Goal: Task Accomplishment & Management: Use online tool/utility

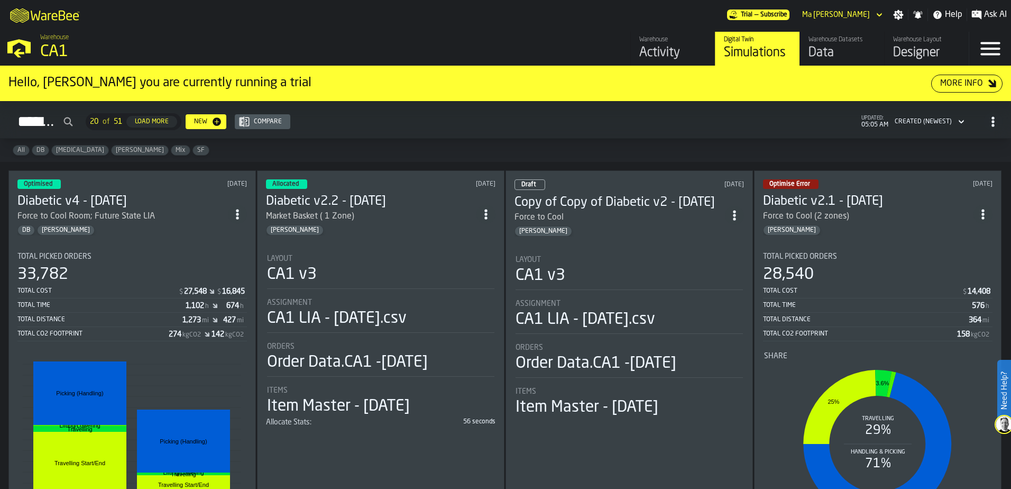
click at [242, 209] on icon "ItemListCard-DashboardItemContainer" at bounding box center [237, 214] width 11 height 11
click at [200, 236] on div "Open" at bounding box center [215, 233] width 55 height 13
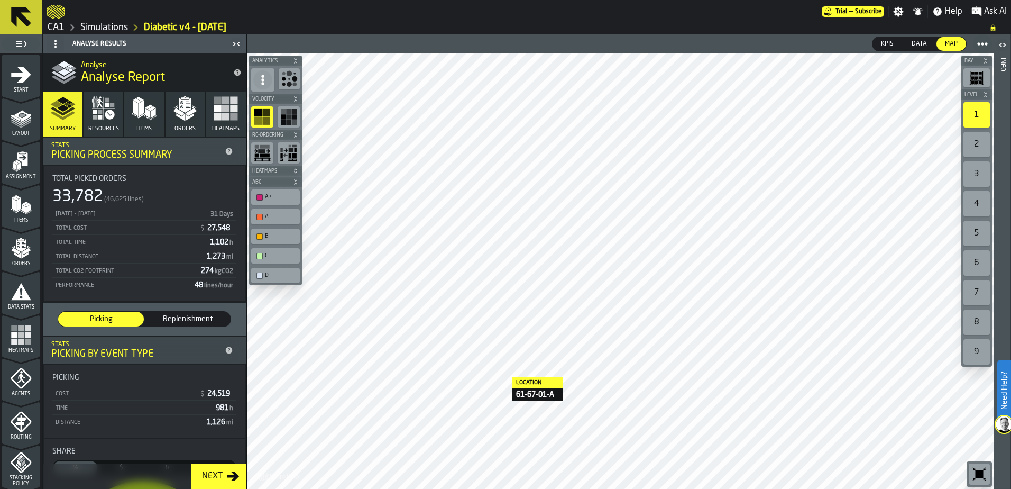
click at [292, 488] on html "Need Help? Trial — Subscribe Settings Notifications Help Ask AI CA1 Simulations…" at bounding box center [505, 244] width 1011 height 489
click at [279, 488] on html "Need Help? Trial — Subscribe Settings Notifications Help Ask AI CA1 Simulations…" at bounding box center [505, 244] width 1011 height 489
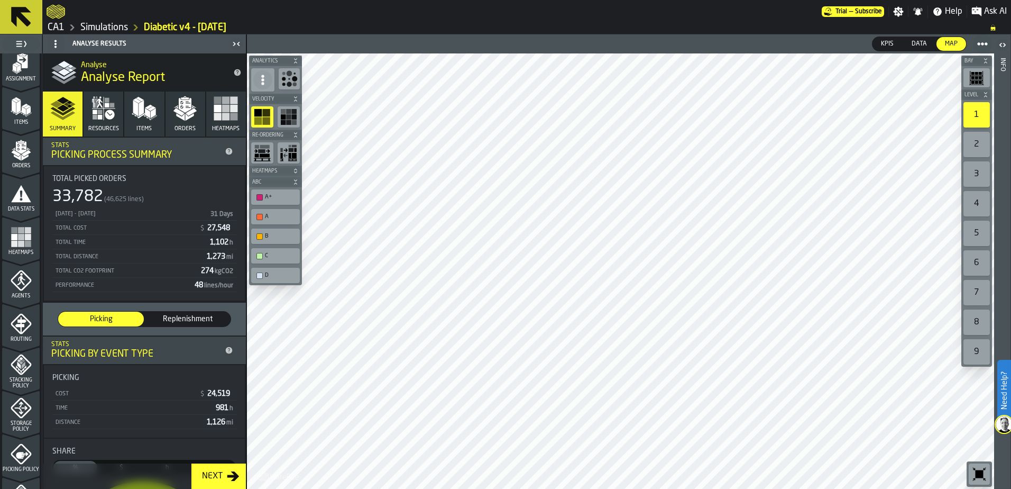
scroll to position [346, 0]
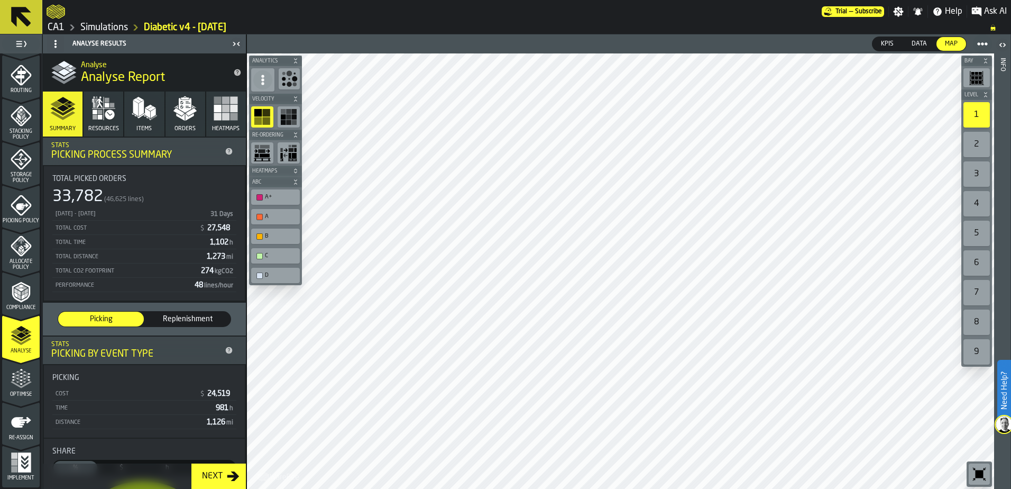
click at [22, 397] on icon "menu Optimise" at bounding box center [21, 401] width 38 height 10
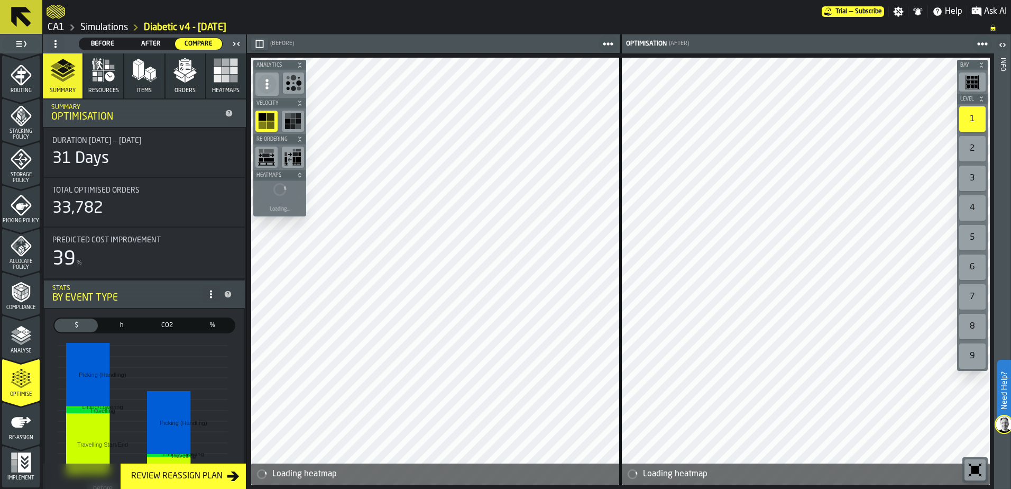
click at [752, 267] on div at bounding box center [995, 275] width 747 height 435
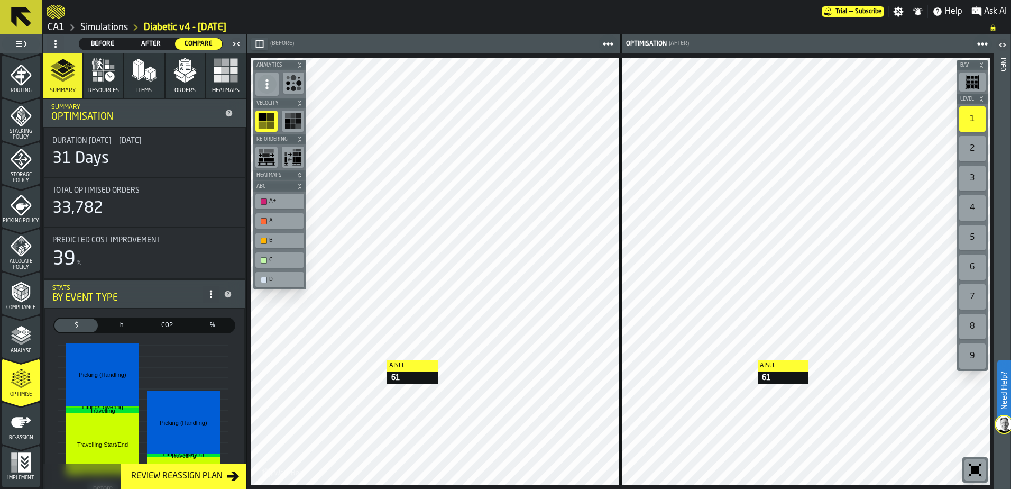
click at [1001, 282] on main "1 Start 2 Layout 3 Assignment 4 Items 5 Orders 6 Data Stats 7 Heatmaps 8 Agents…" at bounding box center [505, 261] width 1011 height 454
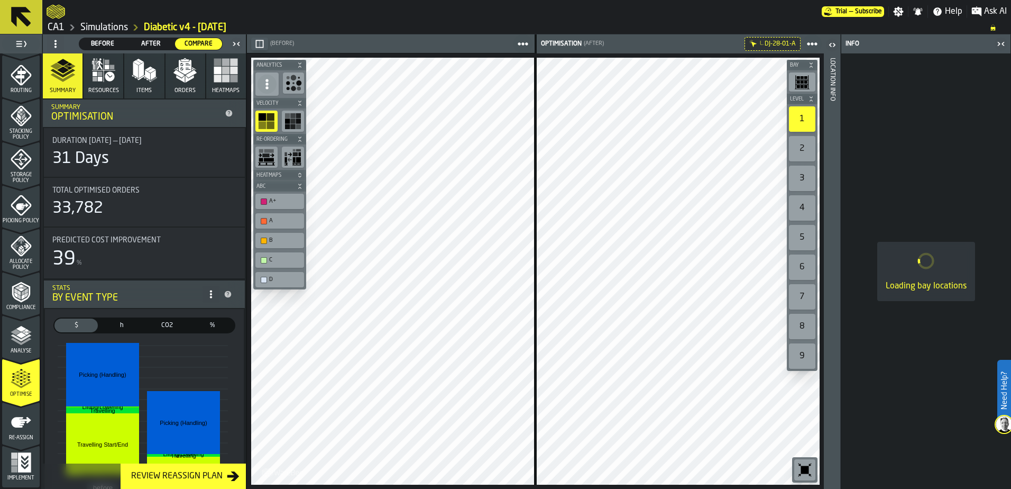
click at [1002, 45] on icon "button-toggle-Close me" at bounding box center [1001, 44] width 13 height 13
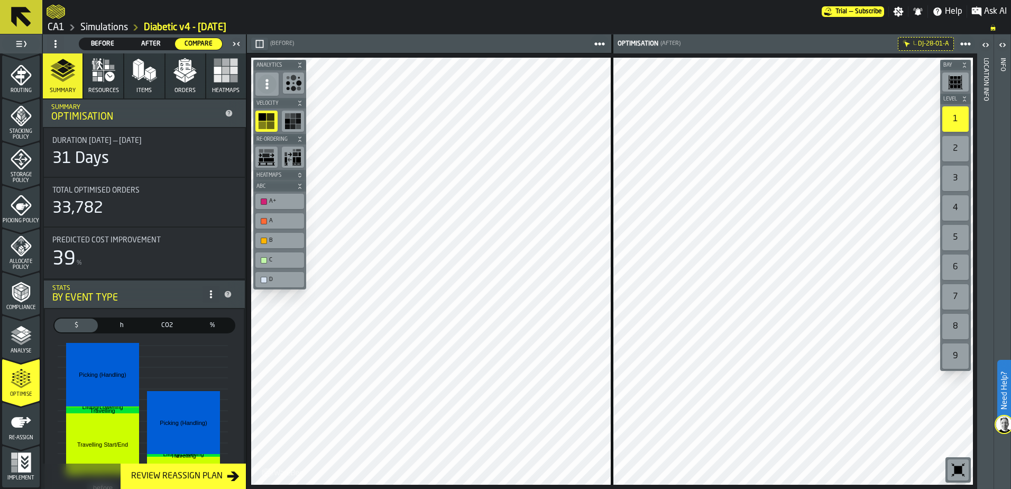
click at [953, 81] on rect "button-toolbar-undefined" at bounding box center [952, 82] width 3 height 3
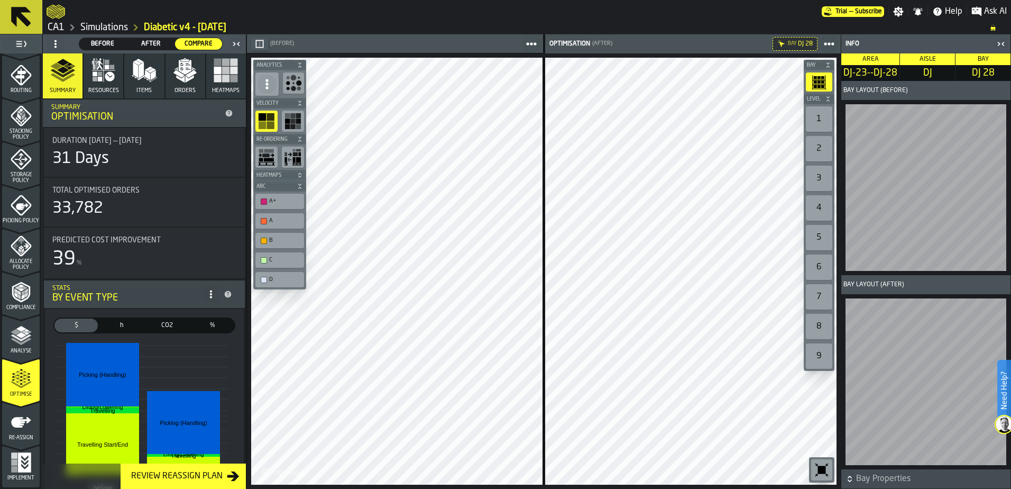
click at [998, 39] on icon "button-toggle-Close me" at bounding box center [1001, 44] width 13 height 13
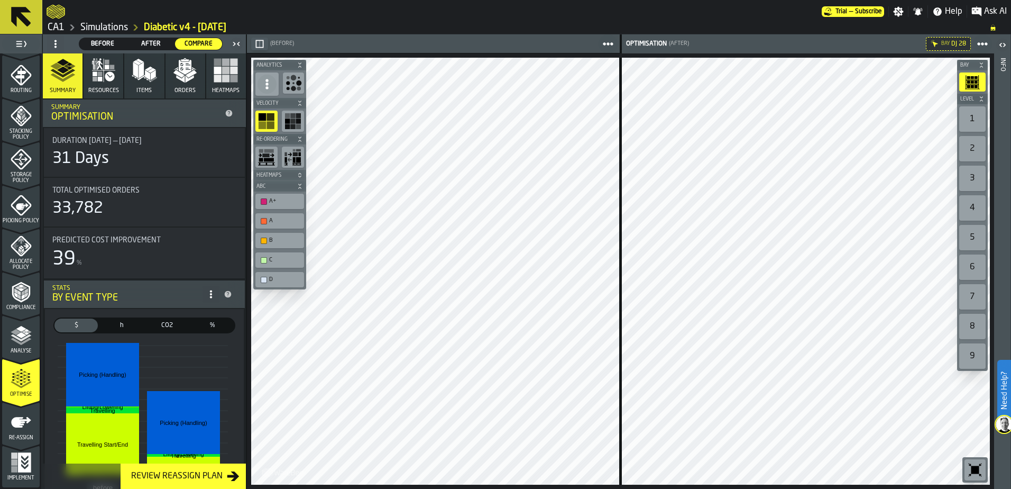
click at [0, 0] on icon at bounding box center [0, 0] width 0 height 0
click at [980, 41] on icon at bounding box center [983, 44] width 11 height 11
click at [890, 39] on div at bounding box center [842, 43] width 302 height 19
click at [972, 469] on icon "button-toolbar-undefined" at bounding box center [976, 470] width 8 height 8
click at [973, 111] on div "1" at bounding box center [973, 118] width 26 height 25
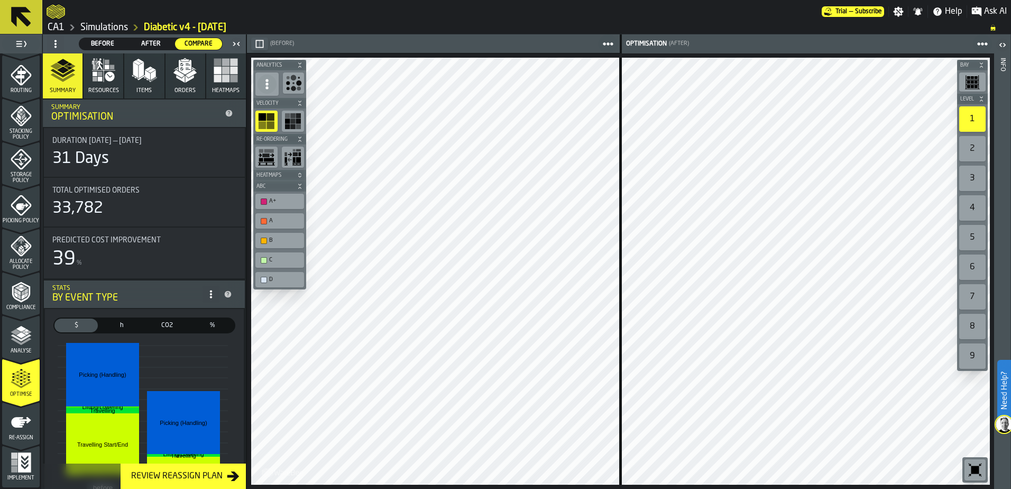
click at [298, 102] on icon "button-" at bounding box center [300, 103] width 6 height 6
click at [979, 143] on div "2" at bounding box center [973, 148] width 26 height 25
click at [971, 170] on div "3" at bounding box center [973, 178] width 26 height 25
click at [975, 207] on div "4" at bounding box center [973, 207] width 26 height 25
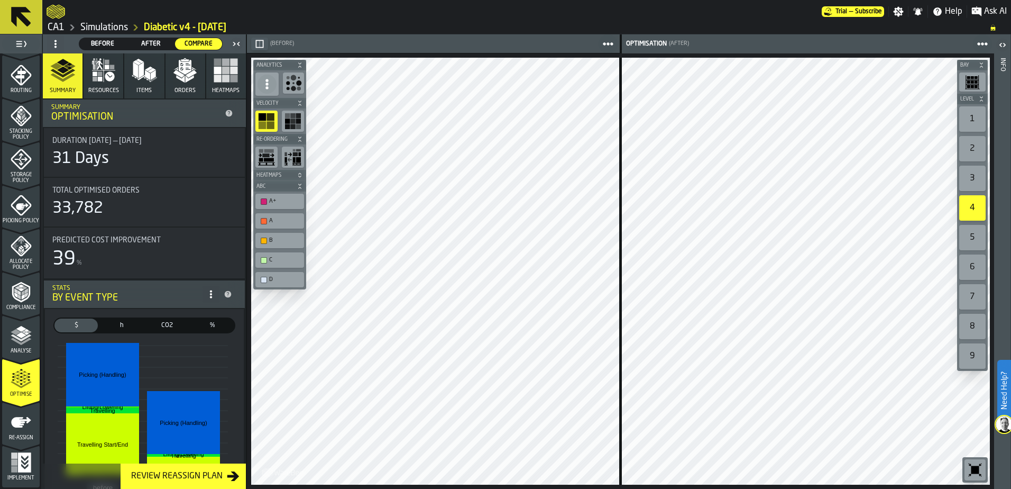
click at [987, 238] on label "5" at bounding box center [972, 238] width 31 height 30
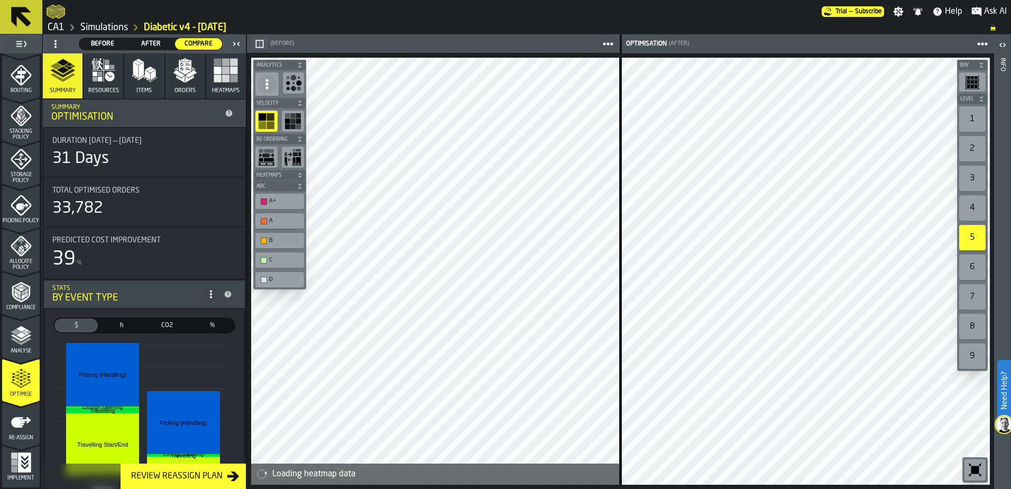
click at [967, 113] on div "1" at bounding box center [973, 118] width 26 height 25
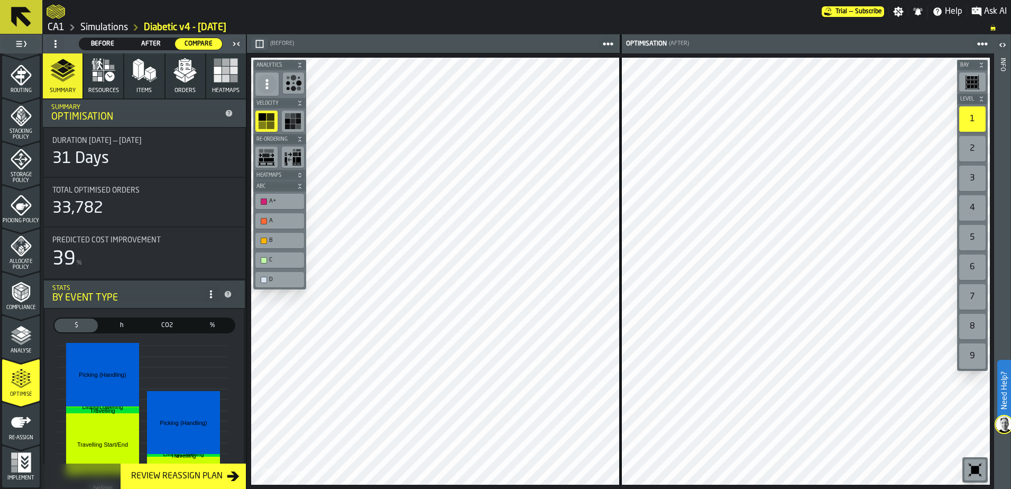
click at [405, 370] on div "Aisle 61-LEFT Aisle 61-LEFT Aisle 61-LEFT Bay Level 1 2 3 4 5 6 7 8 9 M A K I N…" at bounding box center [620, 270] width 747 height 435
click at [969, 145] on div "2" at bounding box center [973, 148] width 26 height 25
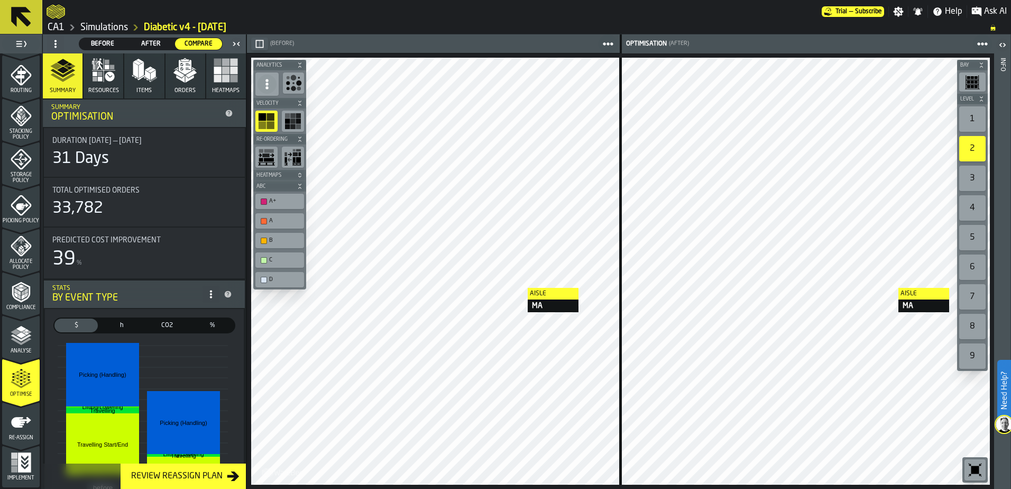
click at [960, 288] on div "Aisle MA Aisle MA Aisle MA Bay Level 1 2 3 4 5 6 7 8 9 M A K I N G W A R E H O …" at bounding box center [620, 270] width 747 height 435
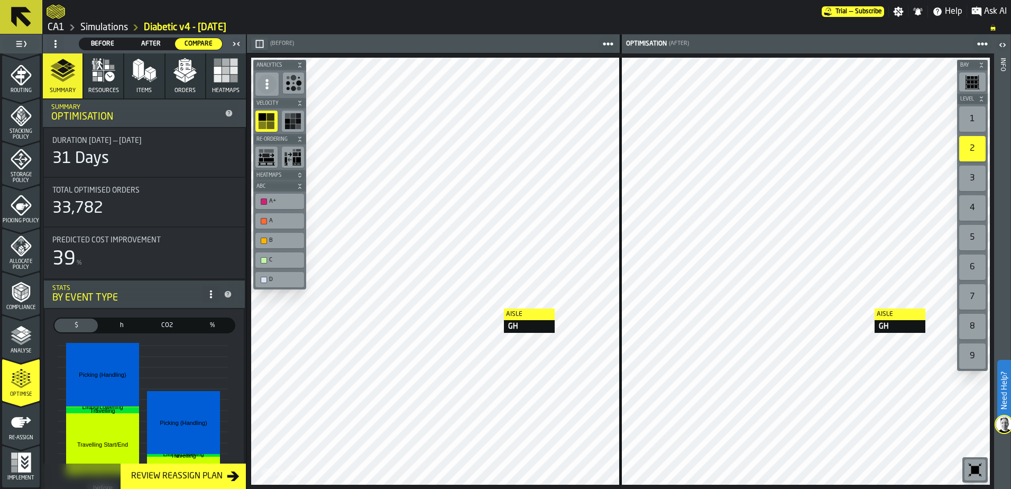
click at [864, 308] on div "Aisle GH" at bounding box center [806, 271] width 369 height 427
click at [975, 175] on div "3" at bounding box center [973, 178] width 26 height 25
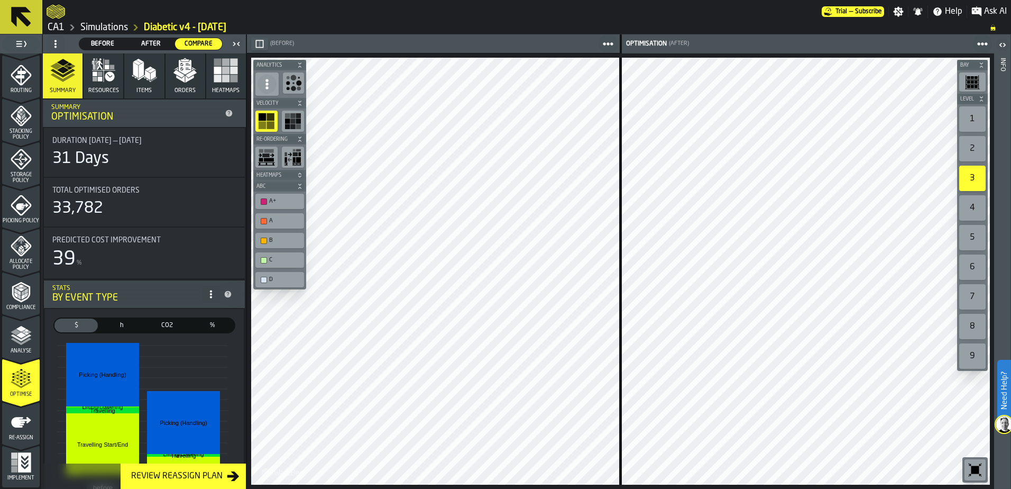
click at [969, 204] on div "4" at bounding box center [973, 207] width 26 height 25
click at [982, 250] on label "5" at bounding box center [972, 238] width 31 height 30
click at [982, 245] on div "5" at bounding box center [973, 237] width 26 height 25
click at [974, 257] on div "6" at bounding box center [973, 266] width 26 height 25
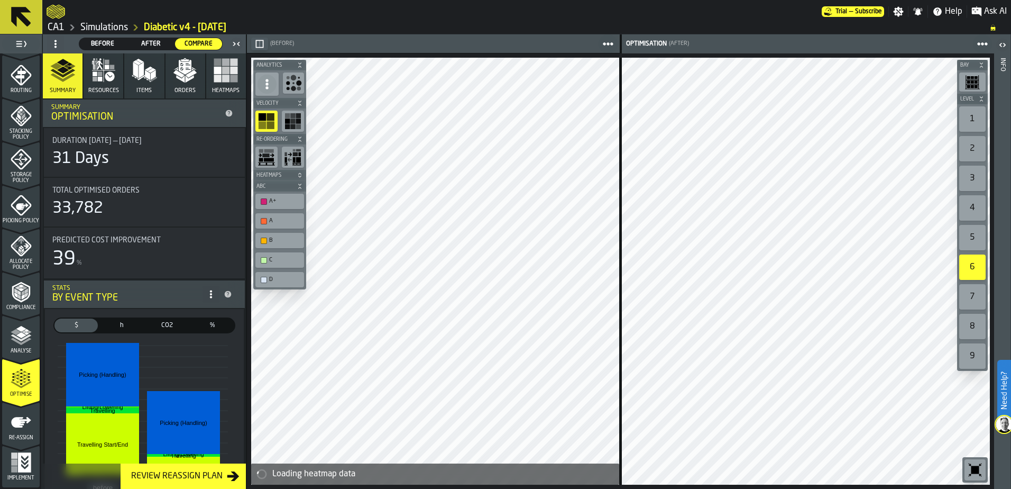
click at [974, 240] on div "5" at bounding box center [973, 237] width 26 height 25
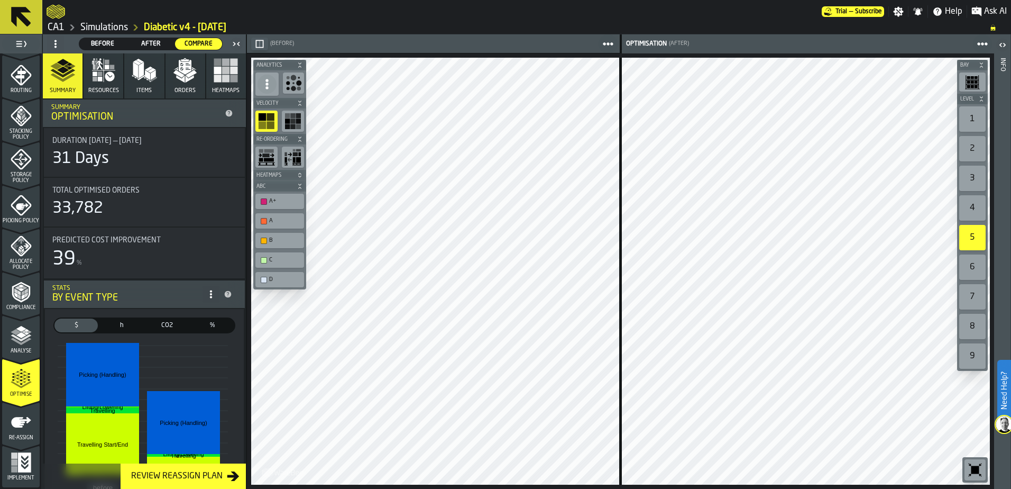
click at [972, 118] on div "1" at bounding box center [973, 118] width 26 height 25
click at [276, 198] on div "A+" at bounding box center [285, 201] width 32 height 7
click at [271, 200] on div "A+" at bounding box center [285, 201] width 32 height 7
click at [281, 263] on div "C" at bounding box center [280, 259] width 44 height 11
click at [277, 282] on div "D" at bounding box center [285, 279] width 32 height 7
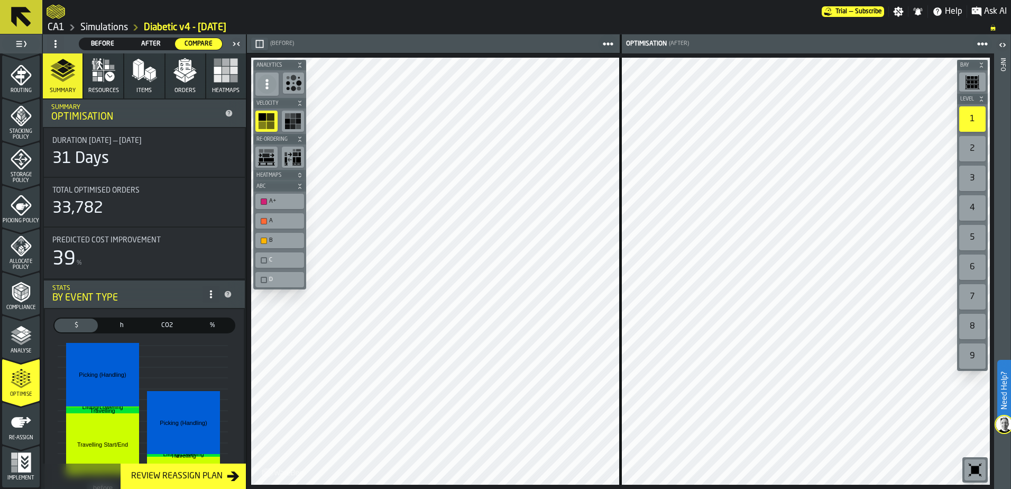
drag, startPoint x: 16, startPoint y: 426, endPoint x: 33, endPoint y: 417, distance: 18.7
click at [16, 426] on icon "menu Re-assign" at bounding box center [21, 422] width 20 height 11
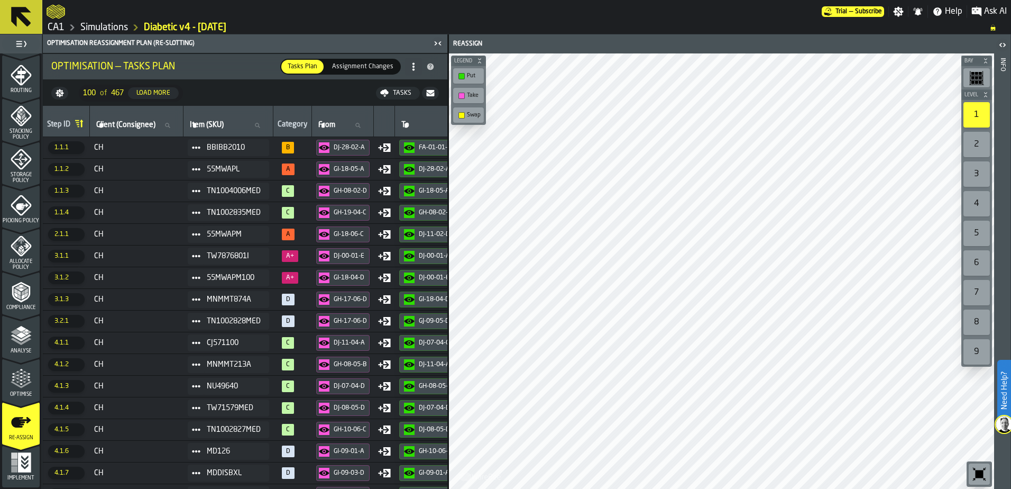
click at [372, 67] on span "Assignment Changes" at bounding box center [363, 67] width 70 height 10
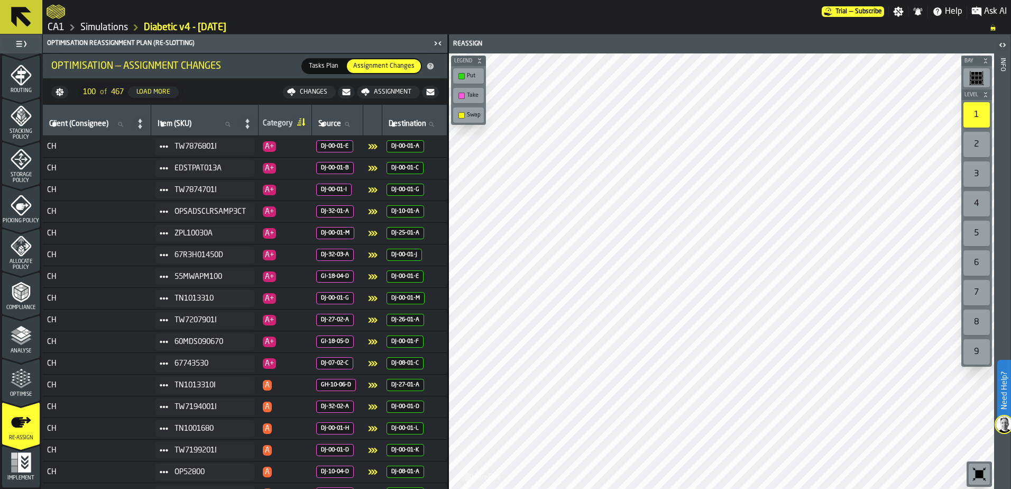
click at [333, 66] on span "Tasks Plan" at bounding box center [324, 66] width 38 height 10
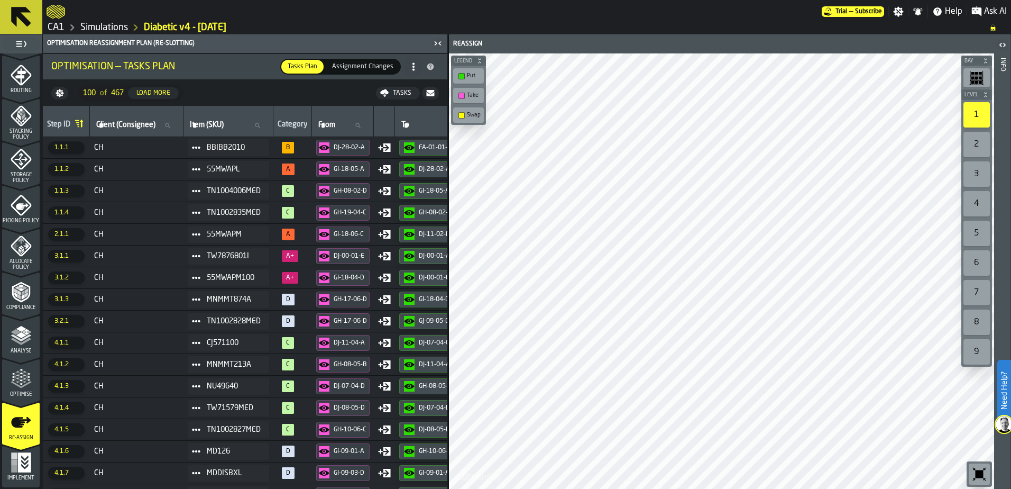
click at [400, 89] on div "Tasks" at bounding box center [402, 92] width 27 height 7
click at [111, 26] on link "Simulations" at bounding box center [104, 28] width 48 height 12
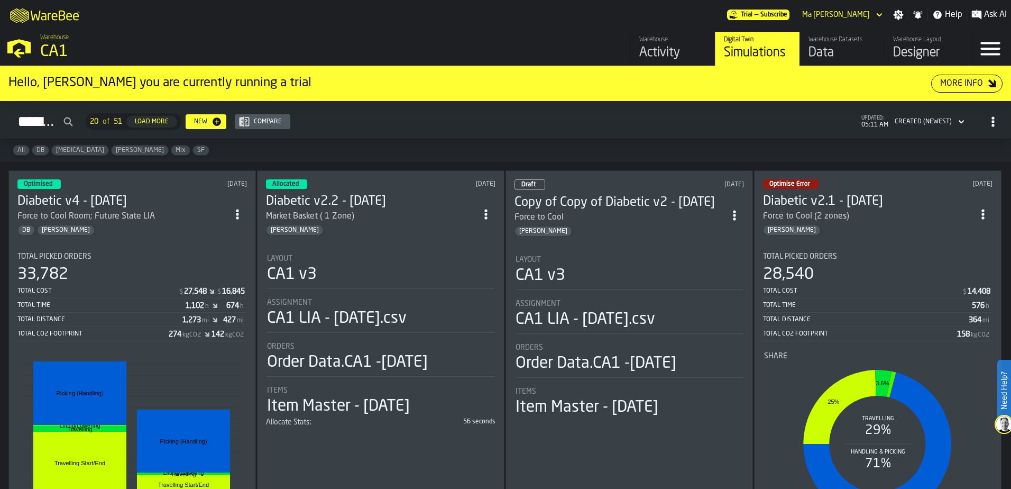
click at [528, 120] on div "Simulations 20 of 51 Load More New Compare updated: 05:11 AM Created (Newest)" at bounding box center [505, 121] width 994 height 24
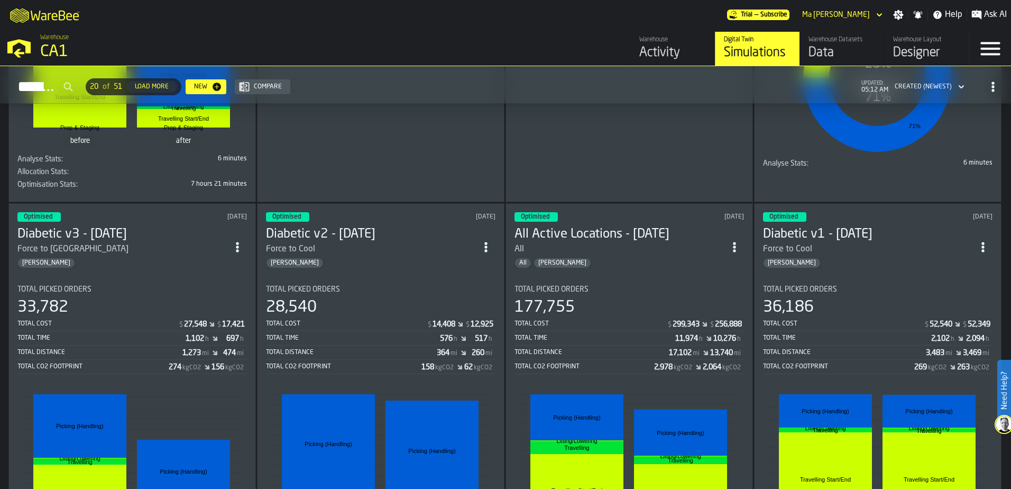
scroll to position [423, 0]
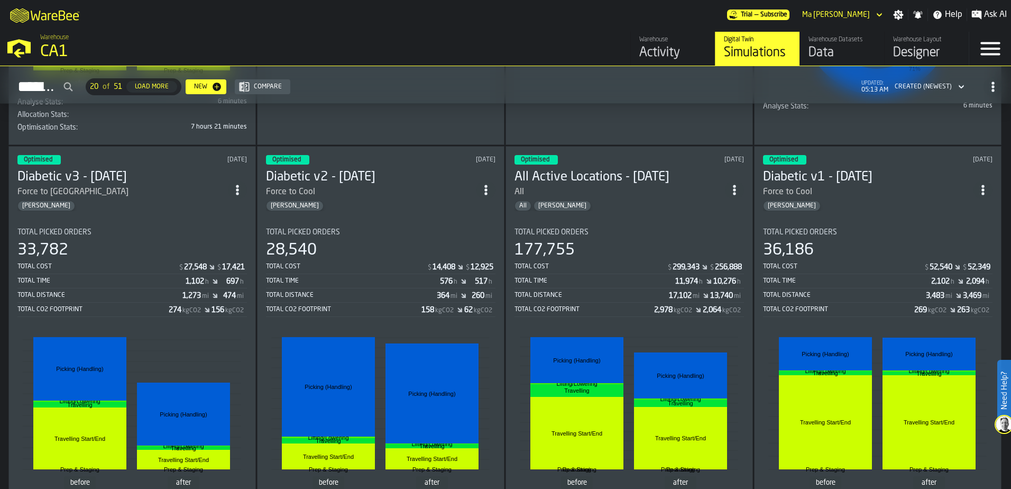
click at [319, 26] on div "M A K I N G W A R E H O U S E S M O R E EF F I C I E N T Trial — Subscribe Ma A…" at bounding box center [505, 15] width 1011 height 30
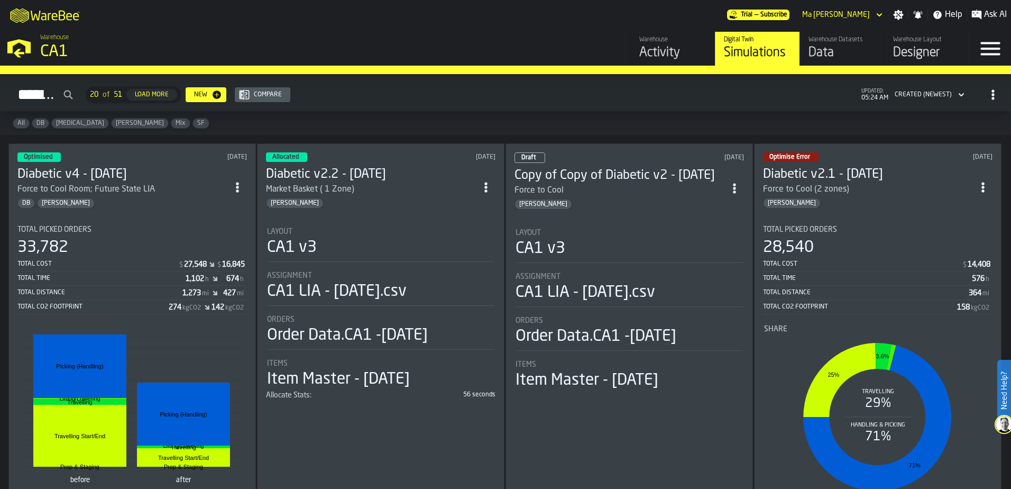
scroll to position [0, 0]
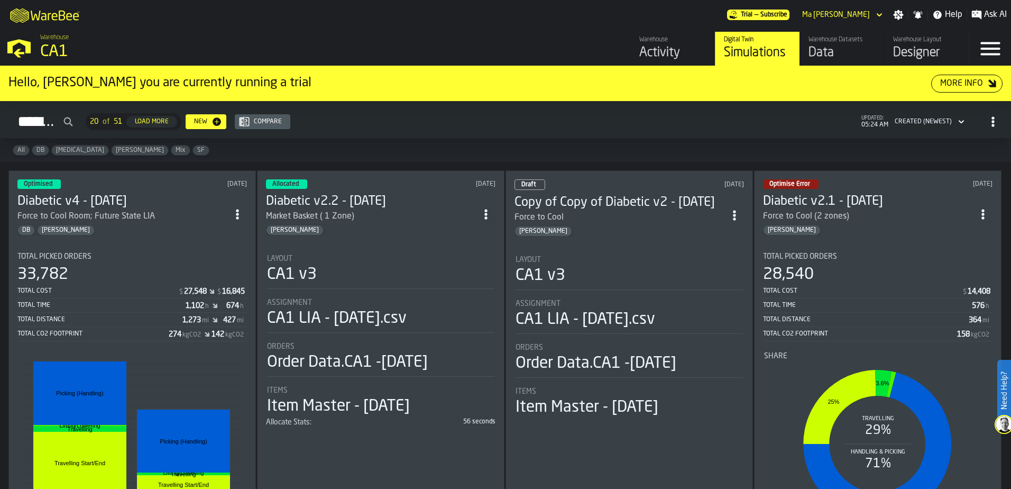
click at [89, 278] on div "33,782" at bounding box center [132, 274] width 230 height 19
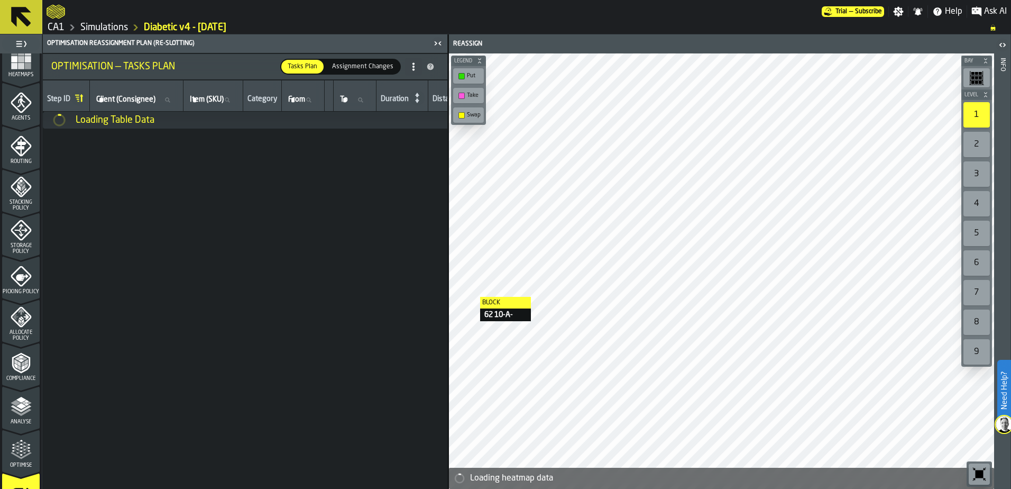
scroll to position [346, 0]
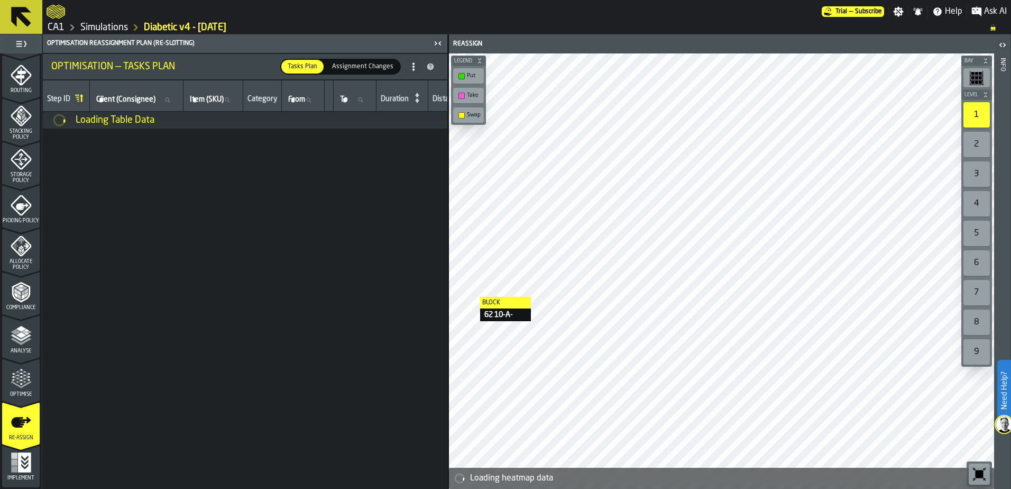
click at [21, 391] on div "Optimise" at bounding box center [21, 382] width 38 height 29
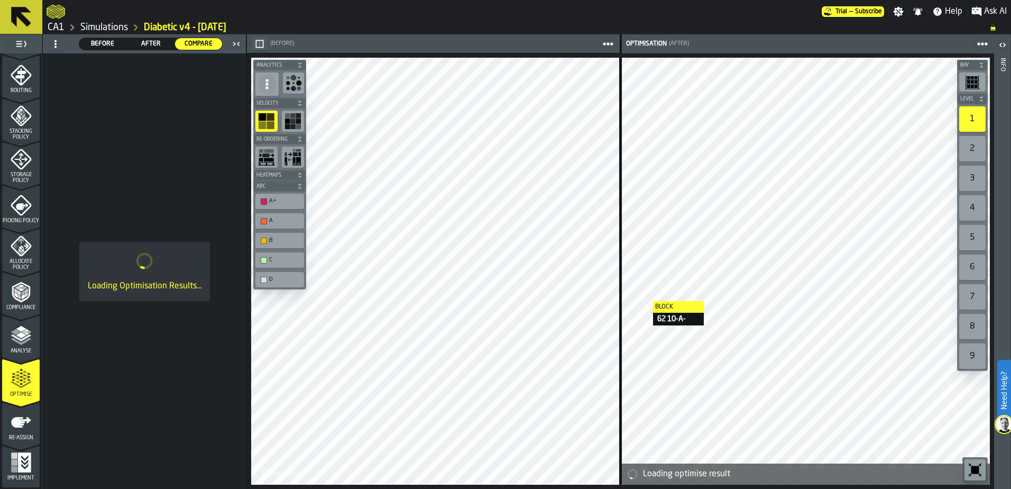
click at [144, 41] on span "After" at bounding box center [151, 44] width 39 height 10
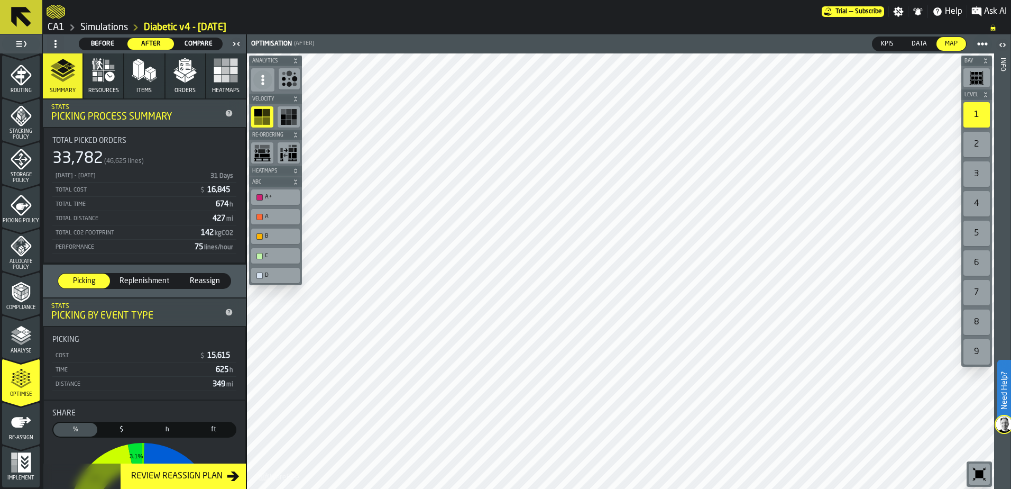
click at [282, 232] on div "B" at bounding box center [275, 236] width 44 height 11
click at [279, 252] on div "C" at bounding box center [275, 255] width 44 height 11
click at [272, 276] on div "D" at bounding box center [281, 275] width 32 height 7
click at [277, 239] on div "B" at bounding box center [281, 236] width 32 height 7
click at [276, 253] on div "C" at bounding box center [281, 255] width 32 height 7
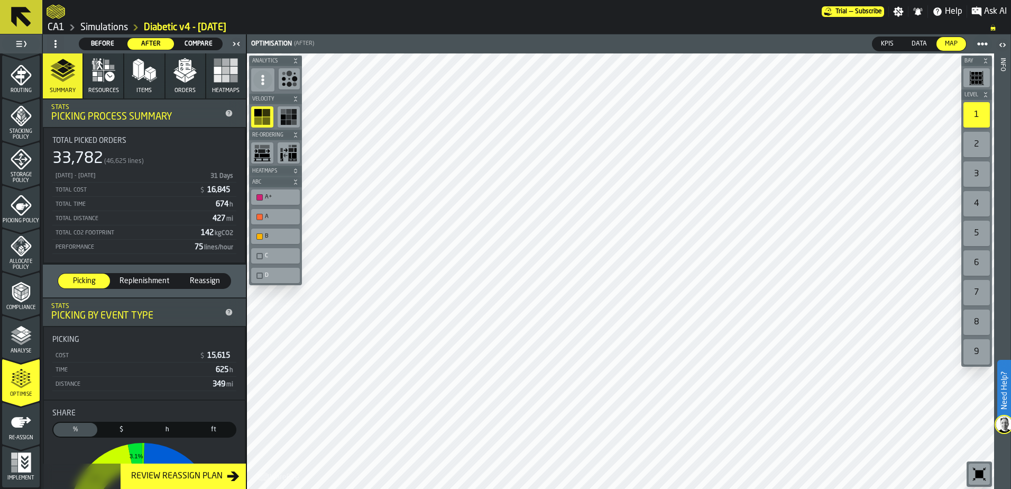
click at [974, 133] on div "2" at bounding box center [977, 144] width 26 height 25
click at [980, 177] on div "3" at bounding box center [977, 173] width 26 height 25
click at [978, 205] on div "4" at bounding box center [977, 203] width 26 height 25
click at [978, 172] on div "3" at bounding box center [977, 173] width 26 height 25
click at [978, 198] on div "4" at bounding box center [977, 203] width 26 height 25
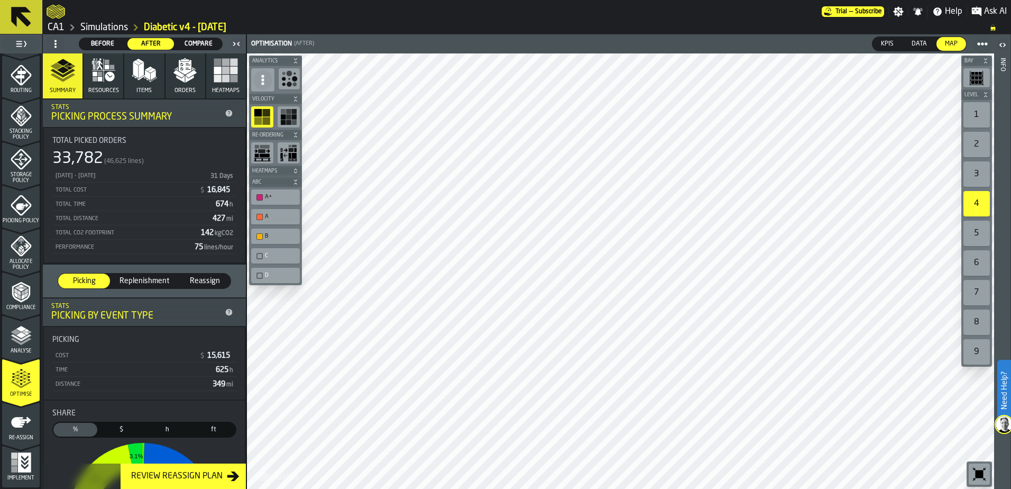
click at [979, 244] on div "5" at bounding box center [977, 233] width 26 height 25
click at [973, 106] on div "1" at bounding box center [977, 114] width 26 height 25
click at [274, 233] on div "B" at bounding box center [281, 236] width 32 height 7
click at [273, 225] on label "A" at bounding box center [275, 217] width 53 height 20
click at [277, 233] on div "B" at bounding box center [281, 236] width 32 height 7
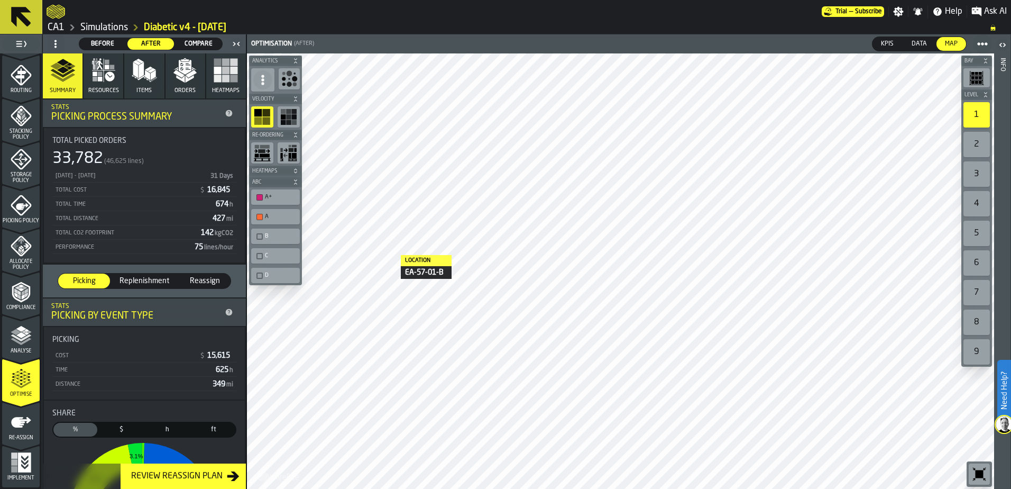
click at [274, 251] on div "C" at bounding box center [275, 255] width 44 height 11
click at [270, 271] on div "D" at bounding box center [275, 275] width 44 height 11
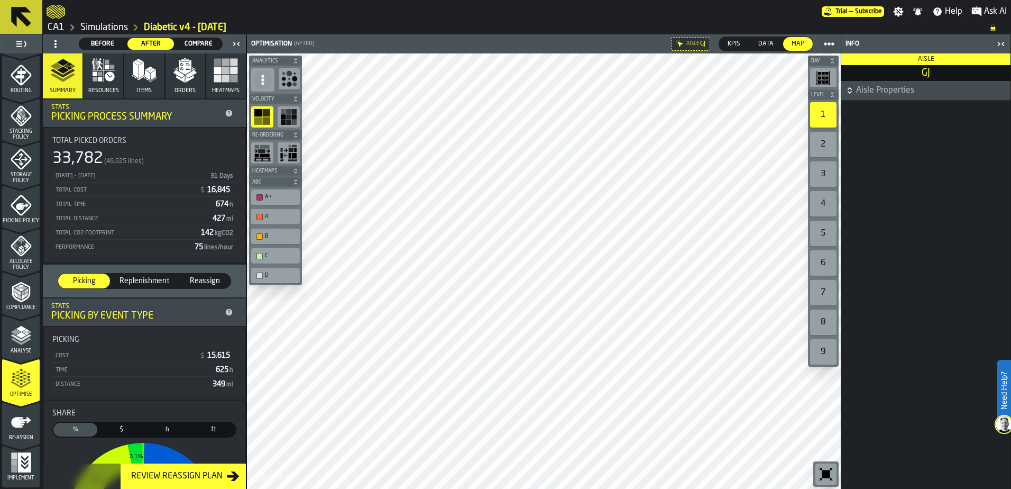
click at [1002, 40] on icon "button-toggle-Close me" at bounding box center [1001, 44] width 13 height 13
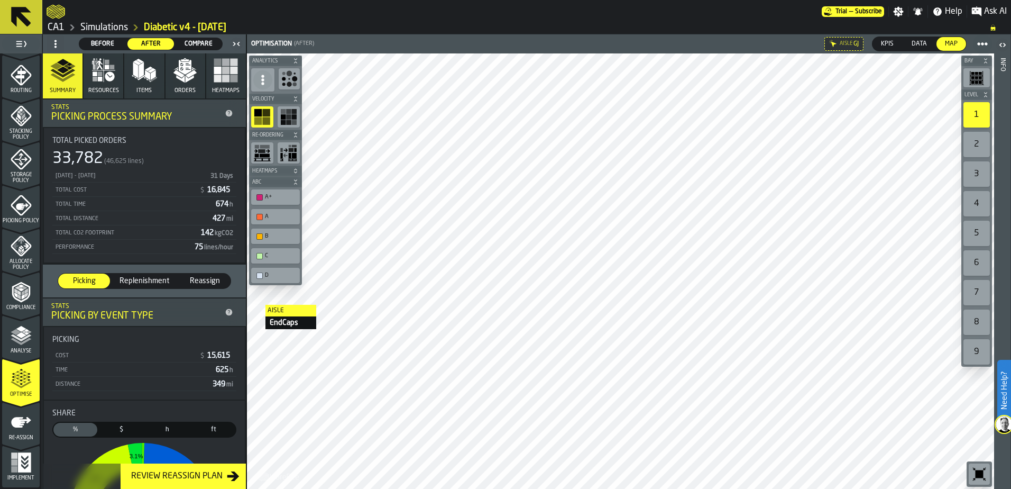
click at [269, 234] on div "B" at bounding box center [281, 236] width 32 height 7
click at [272, 262] on div "C" at bounding box center [275, 255] width 49 height 15
click at [281, 238] on div "B" at bounding box center [281, 236] width 32 height 7
click at [260, 258] on div "button-toolbar-undefined" at bounding box center [260, 256] width 6 height 6
click at [260, 275] on div "button-toolbar-undefined" at bounding box center [260, 275] width 6 height 6
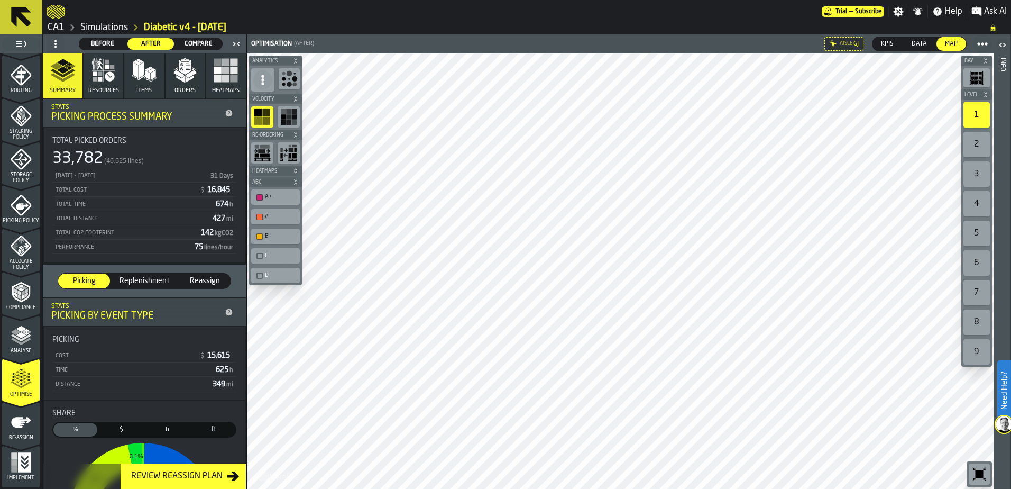
click at [984, 137] on div "2" at bounding box center [977, 144] width 26 height 25
click at [981, 180] on div "3" at bounding box center [977, 173] width 26 height 25
click at [982, 205] on div "4" at bounding box center [977, 203] width 26 height 25
click at [984, 174] on div "3" at bounding box center [977, 173] width 26 height 25
click at [979, 200] on div "4" at bounding box center [977, 203] width 26 height 25
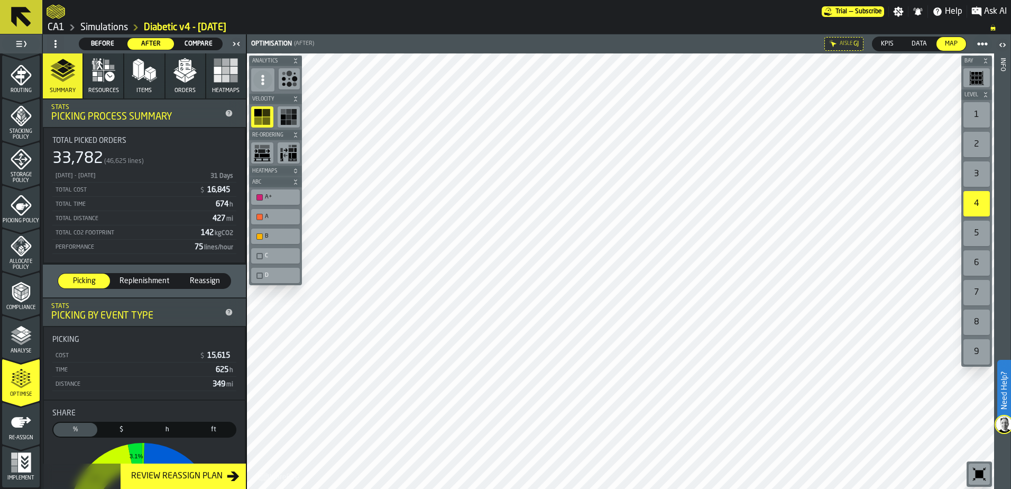
click at [979, 234] on div "5" at bounding box center [977, 233] width 26 height 25
click at [975, 107] on div "1" at bounding box center [977, 114] width 26 height 25
click at [980, 140] on div "2" at bounding box center [977, 144] width 26 height 25
drag, startPoint x: 980, startPoint y: 168, endPoint x: 40, endPoint y: 139, distance: 940.9
click at [980, 168] on div "3" at bounding box center [977, 173] width 26 height 25
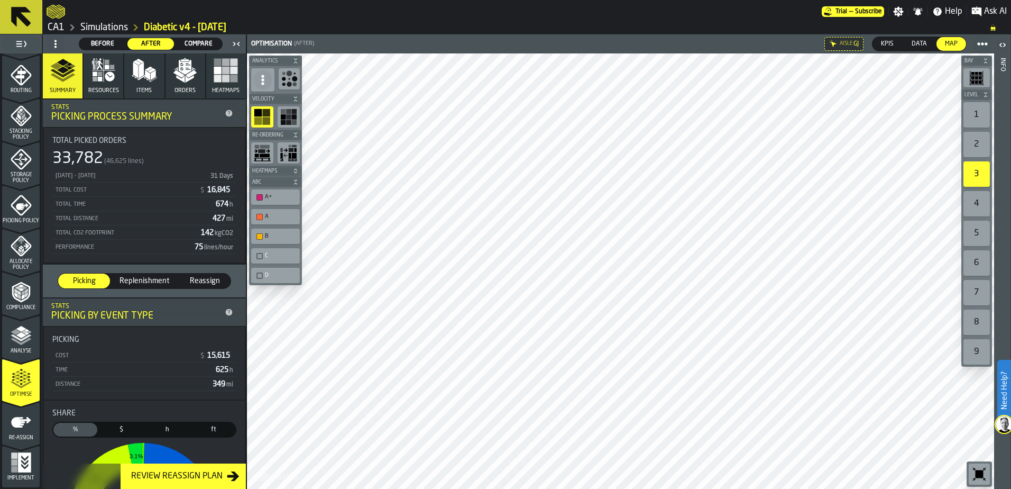
click at [981, 203] on div "4" at bounding box center [977, 203] width 26 height 25
click at [985, 230] on div "5" at bounding box center [977, 233] width 26 height 25
click at [980, 107] on div "1" at bounding box center [977, 114] width 26 height 25
drag, startPoint x: 8, startPoint y: 429, endPoint x: 1, endPoint y: 436, distance: 10.5
click at [8, 430] on div "Re-assign" at bounding box center [21, 426] width 38 height 29
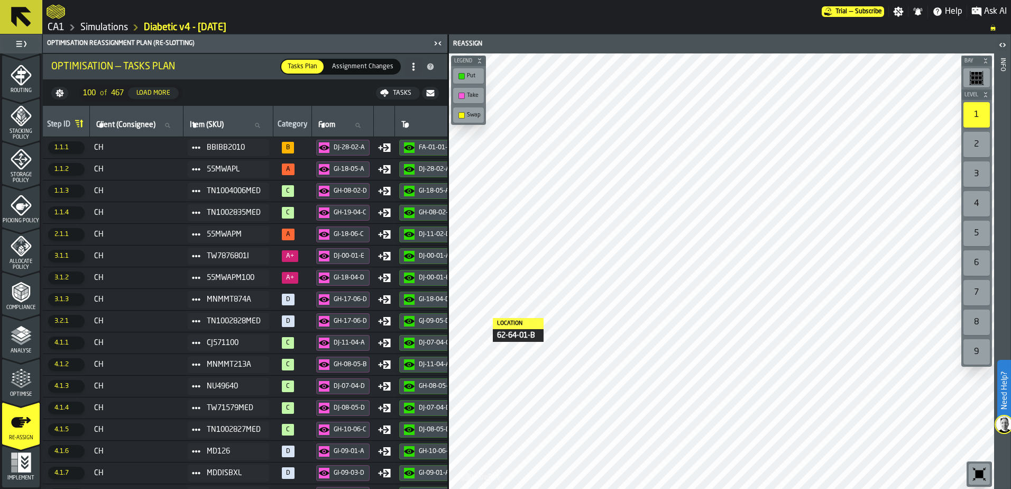
click at [440, 41] on icon "button-toggle-Close me" at bounding box center [438, 43] width 13 height 13
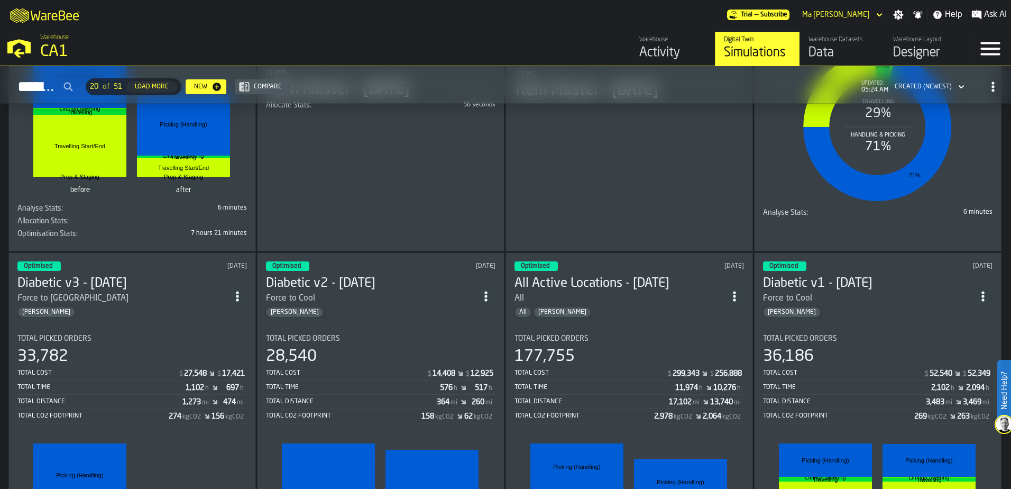
scroll to position [317, 0]
click at [145, 321] on div "Optimised [DATE] Diabetic v3 - [DATE] Force to Cool Room [PERSON_NAME] Total Pi…" at bounding box center [132, 451] width 248 height 398
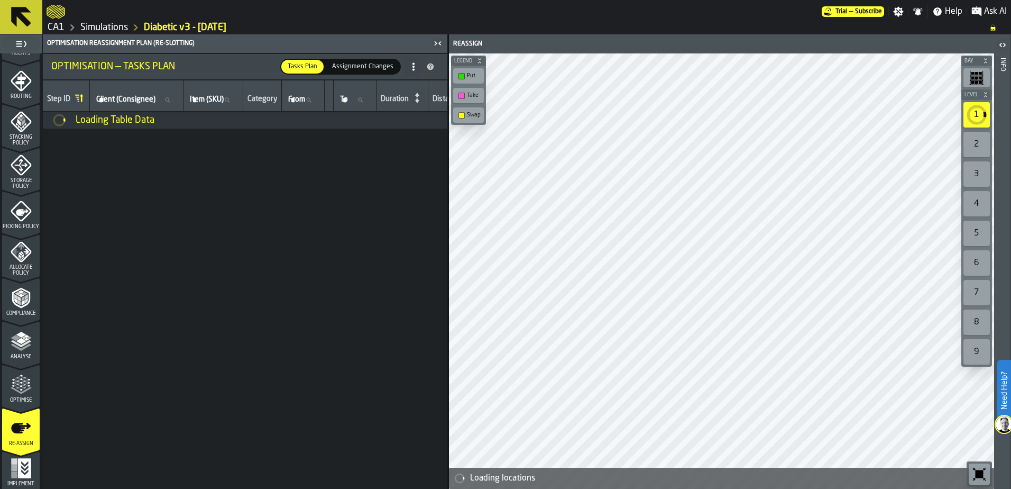
scroll to position [346, 0]
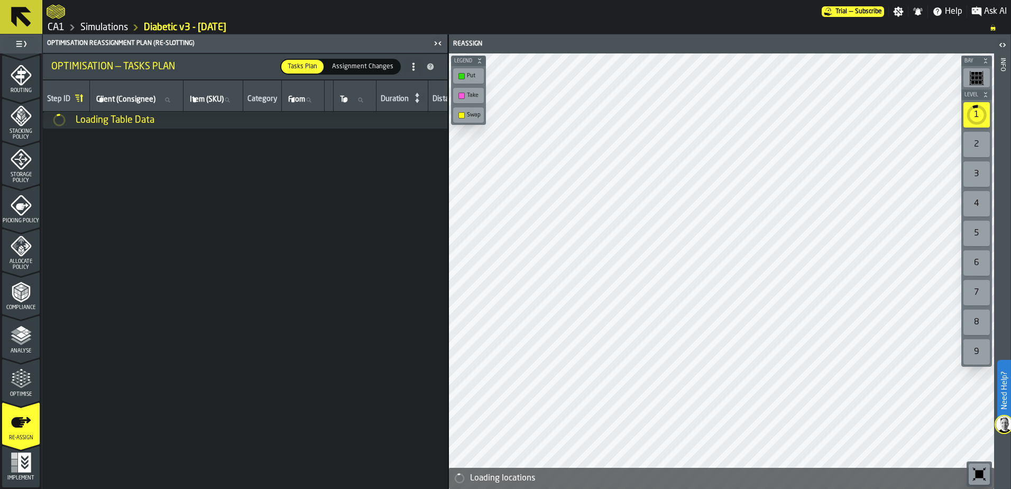
click at [6, 371] on div "Optimise" at bounding box center [21, 382] width 38 height 29
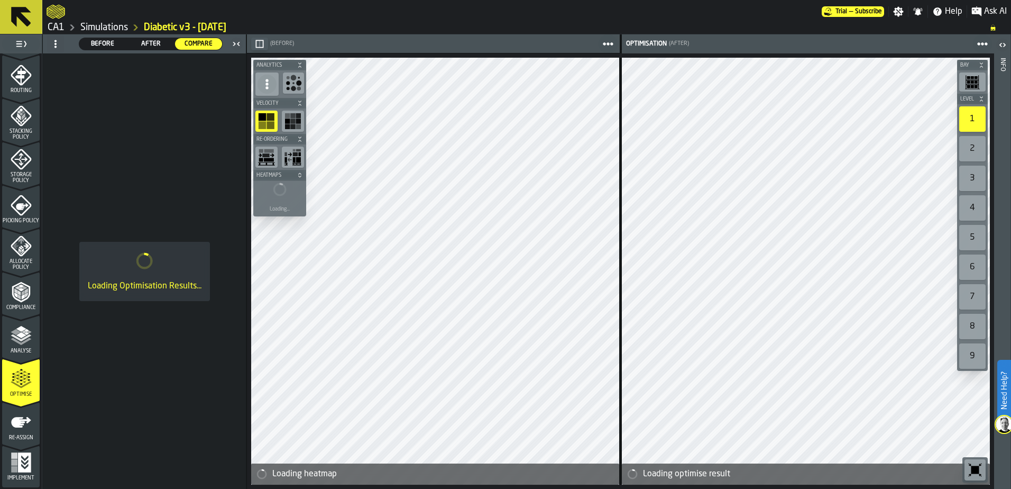
click at [147, 41] on span "After" at bounding box center [151, 44] width 39 height 10
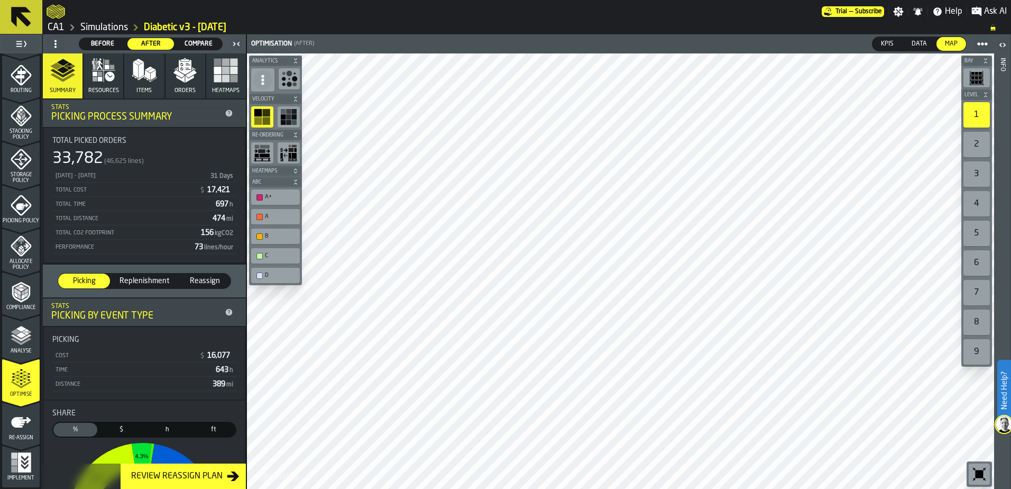
click at [698, 385] on html "Need Help? Trial — Subscribe Settings Notifications Help Ask AI CA1 Simulations…" at bounding box center [505, 244] width 1011 height 489
click at [204, 385] on main "1 Start 2 Layout 3 Assignment 4 Items 5 Orders 6 Data Stats 7 Heatmaps 8 Agents…" at bounding box center [505, 261] width 1011 height 454
click at [696, 385] on html "Need Help? Trial — Subscribe Settings Notifications Help Ask AI CA1 Simulations…" at bounding box center [505, 244] width 1011 height 489
click at [259, 230] on div "B" at bounding box center [275, 236] width 49 height 15
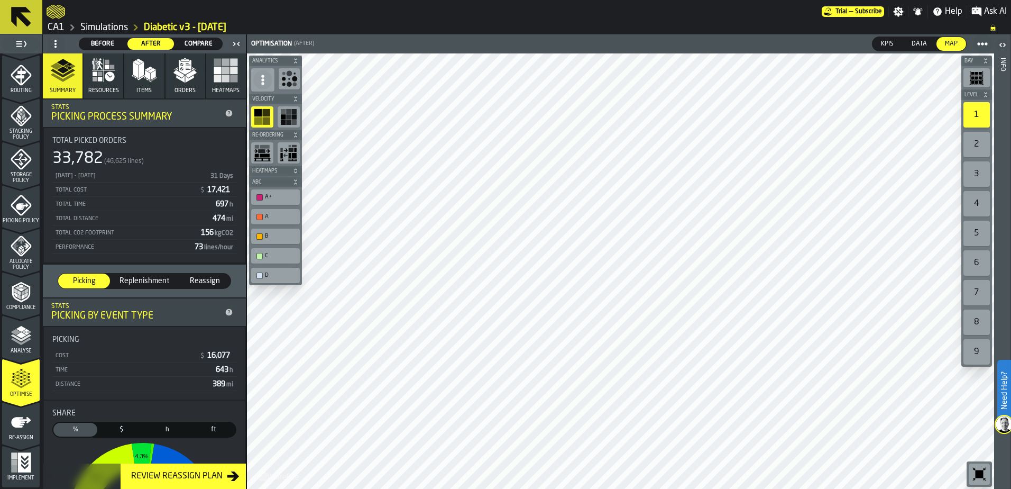
click at [261, 260] on div "C" at bounding box center [275, 255] width 44 height 11
click at [262, 281] on div "D" at bounding box center [275, 275] width 49 height 15
click at [268, 232] on div "B" at bounding box center [275, 236] width 44 height 11
click at [290, 283] on label "D" at bounding box center [275, 276] width 53 height 20
click at [285, 275] on div "D" at bounding box center [281, 275] width 32 height 7
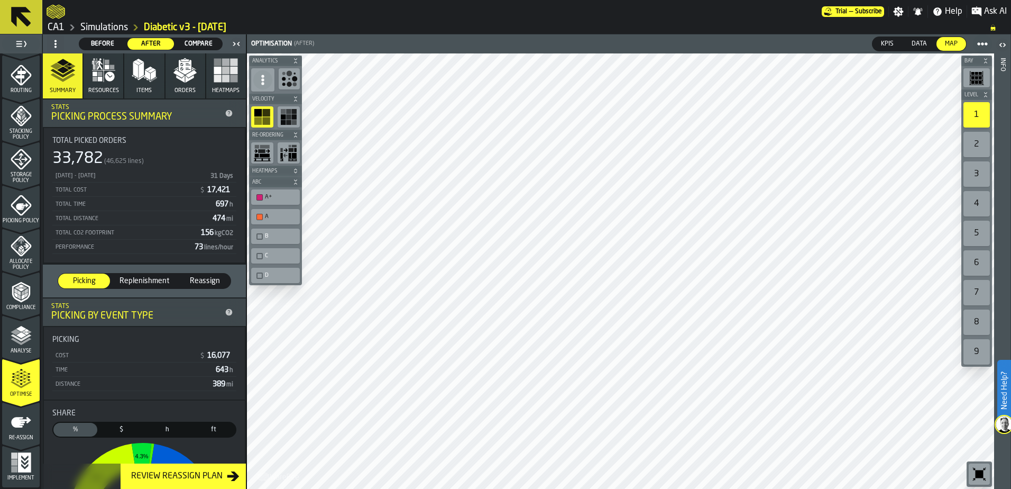
click at [260, 236] on div "button-toolbar-undefined" at bounding box center [260, 236] width 6 height 6
click at [972, 148] on div "2" at bounding box center [977, 144] width 26 height 25
click at [979, 115] on div "1" at bounding box center [977, 114] width 26 height 25
click at [978, 143] on div "2" at bounding box center [977, 144] width 26 height 25
click at [976, 172] on div "3" at bounding box center [977, 173] width 26 height 25
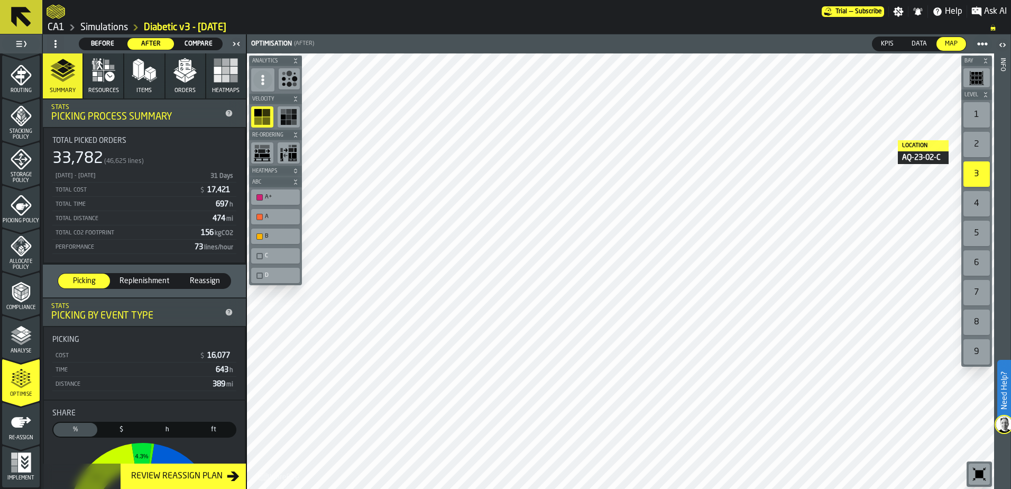
click at [973, 194] on div "4" at bounding box center [977, 203] width 26 height 25
click at [973, 106] on div "1" at bounding box center [977, 114] width 26 height 25
click at [978, 140] on div "2" at bounding box center [977, 144] width 26 height 25
click at [982, 171] on div "3" at bounding box center [977, 173] width 26 height 25
click at [981, 202] on div "4" at bounding box center [977, 203] width 26 height 25
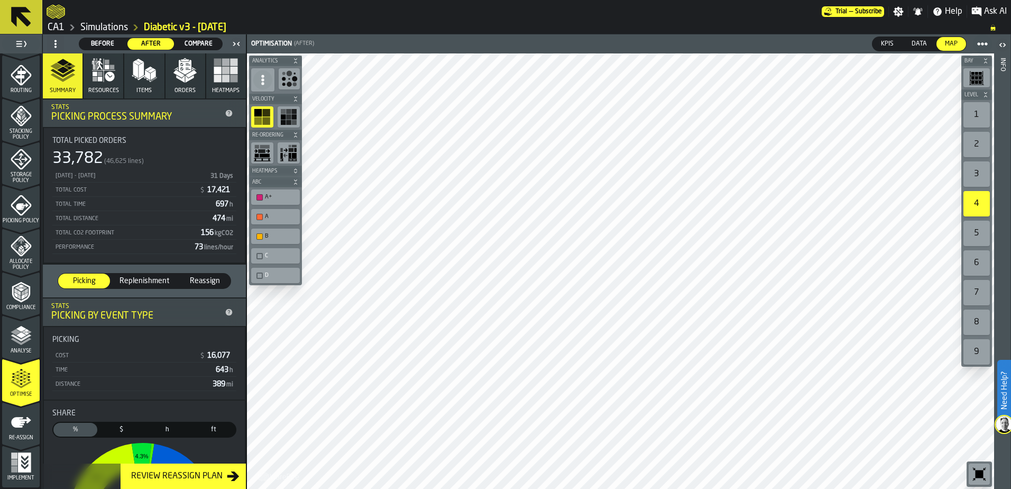
click at [973, 232] on div "5" at bounding box center [977, 233] width 26 height 25
click at [970, 113] on div "1" at bounding box center [977, 114] width 26 height 25
click at [16, 385] on icon "menu Re-assign" at bounding box center [21, 422] width 20 height 11
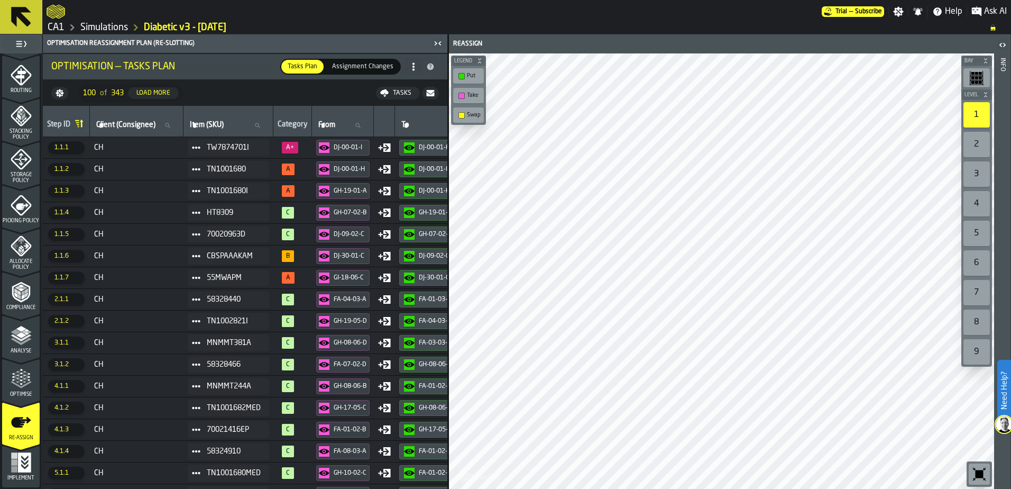
click at [392, 92] on div "Tasks" at bounding box center [402, 92] width 27 height 7
